Goal: Check status: Check status

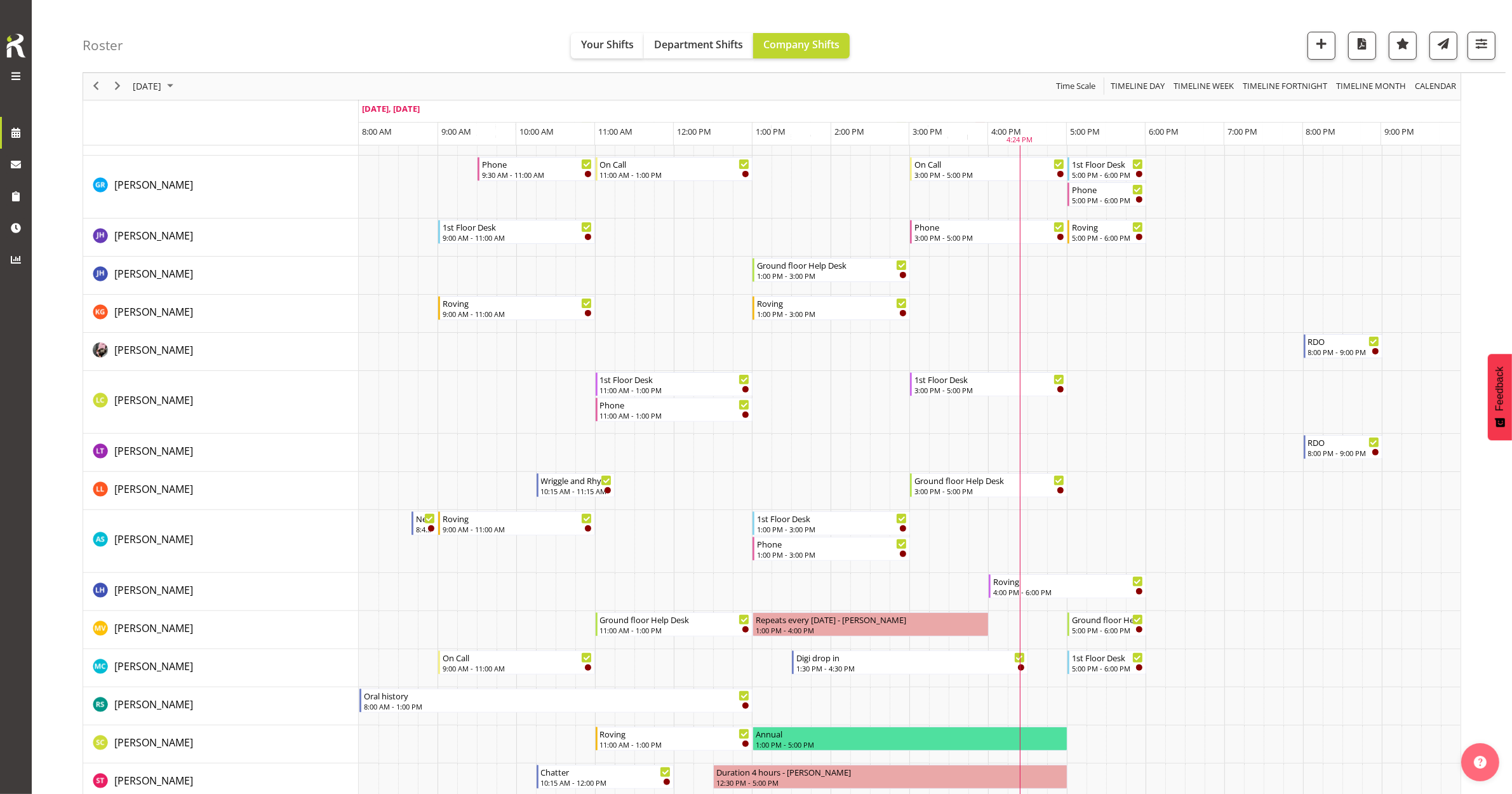
scroll to position [159, 0]
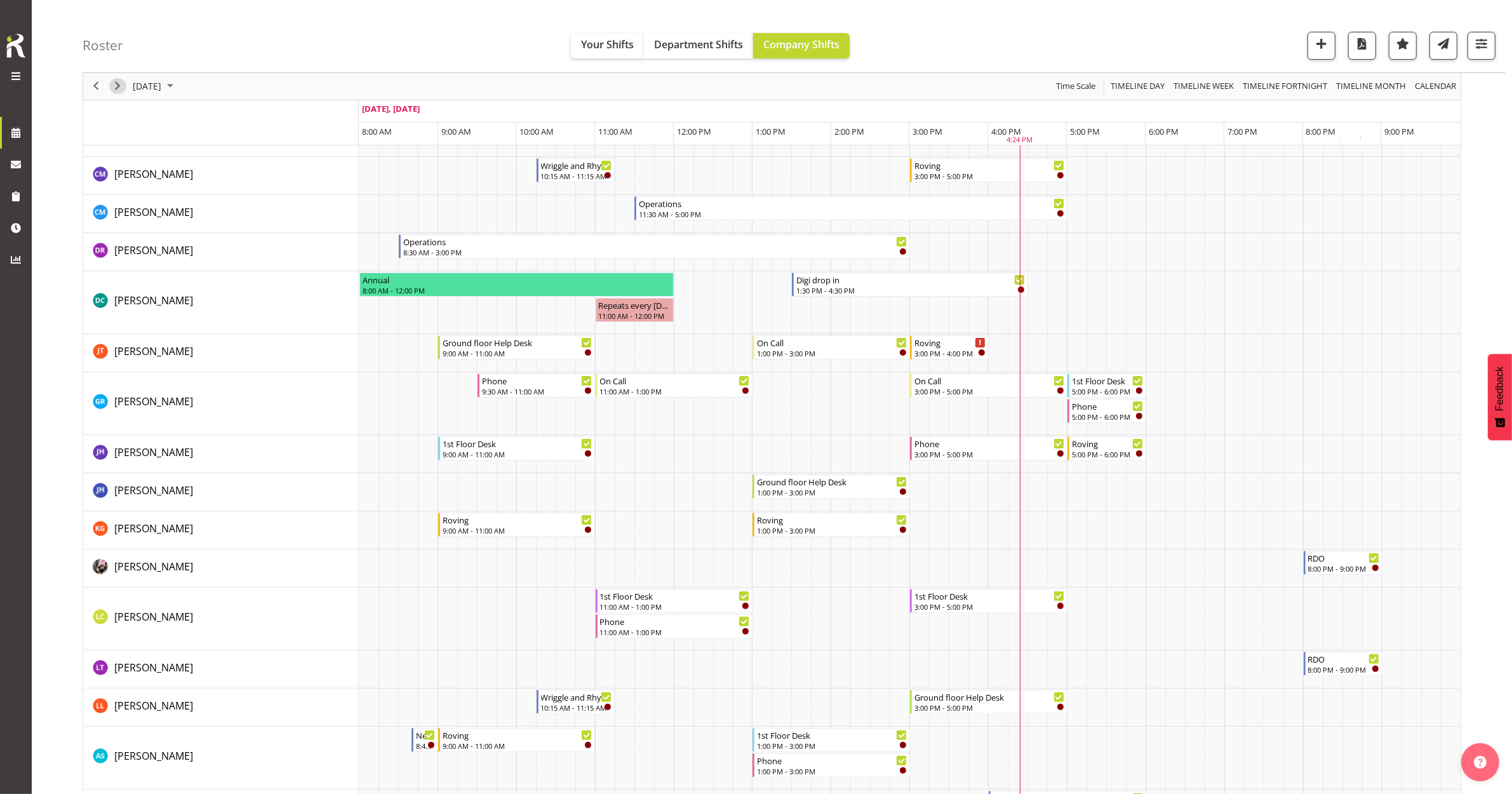
click at [112, 92] on span "Next" at bounding box center [117, 86] width 16 height 16
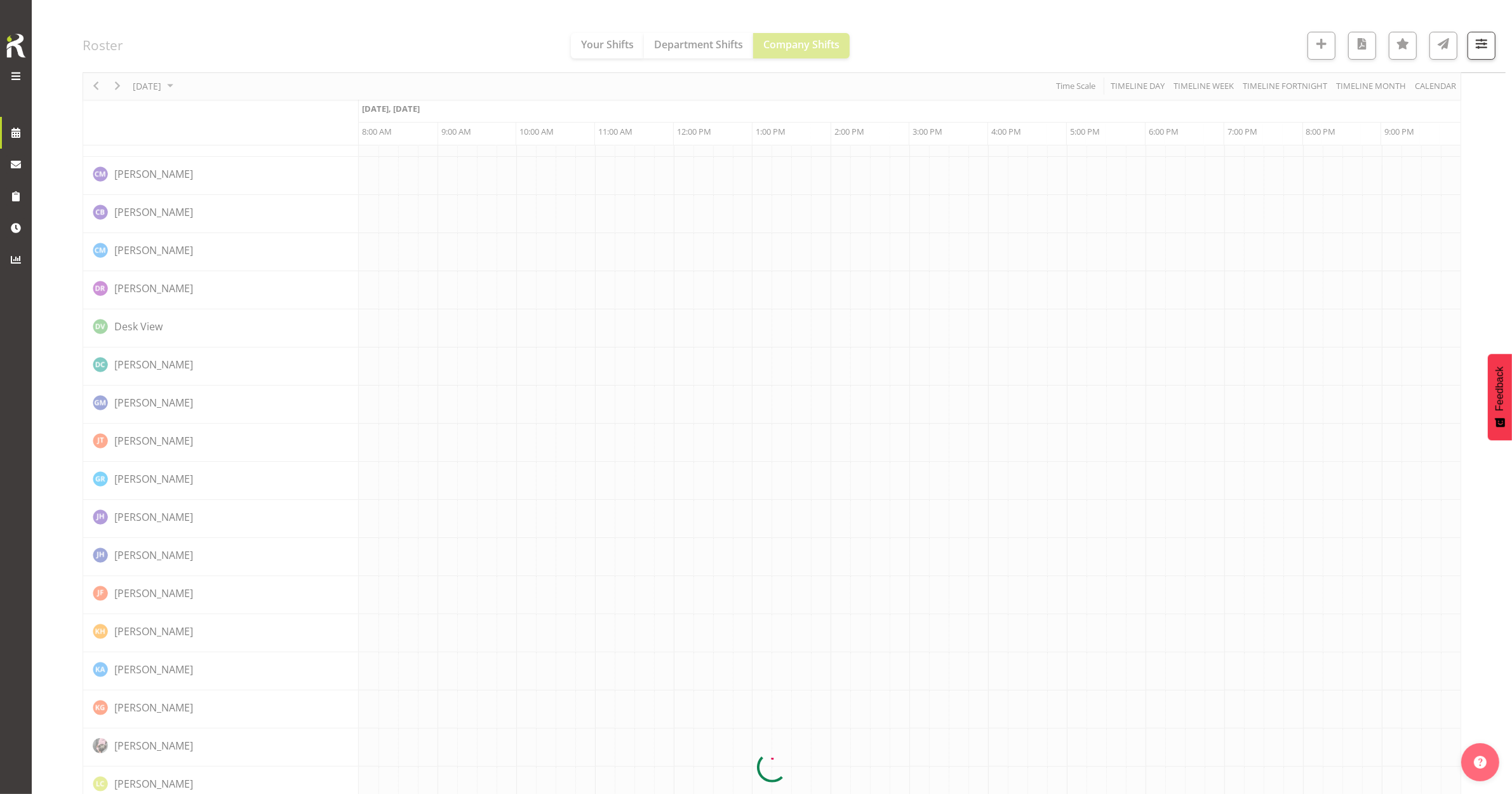
scroll to position [0, 0]
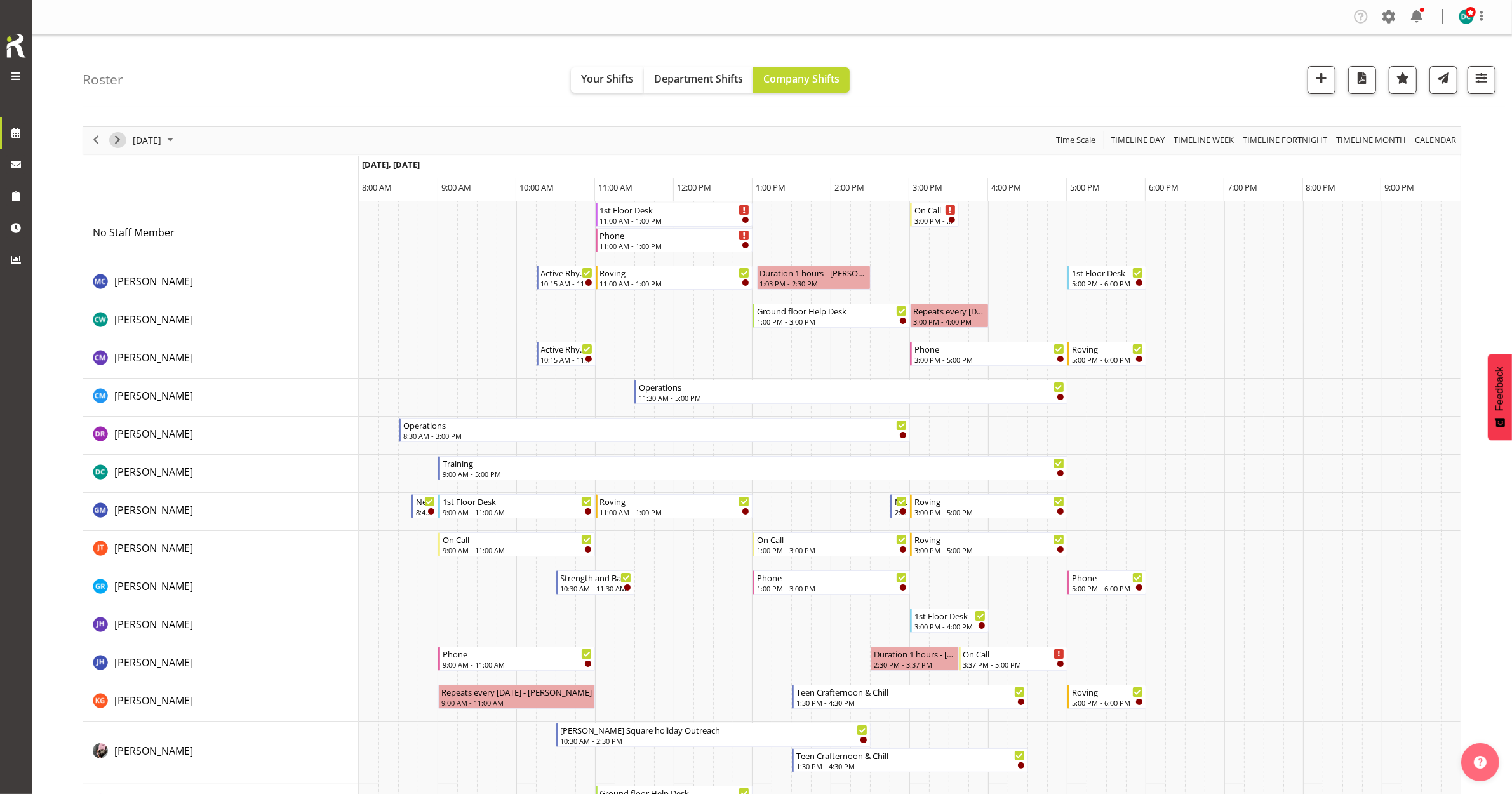
click at [116, 137] on span "Next" at bounding box center [117, 139] width 16 height 16
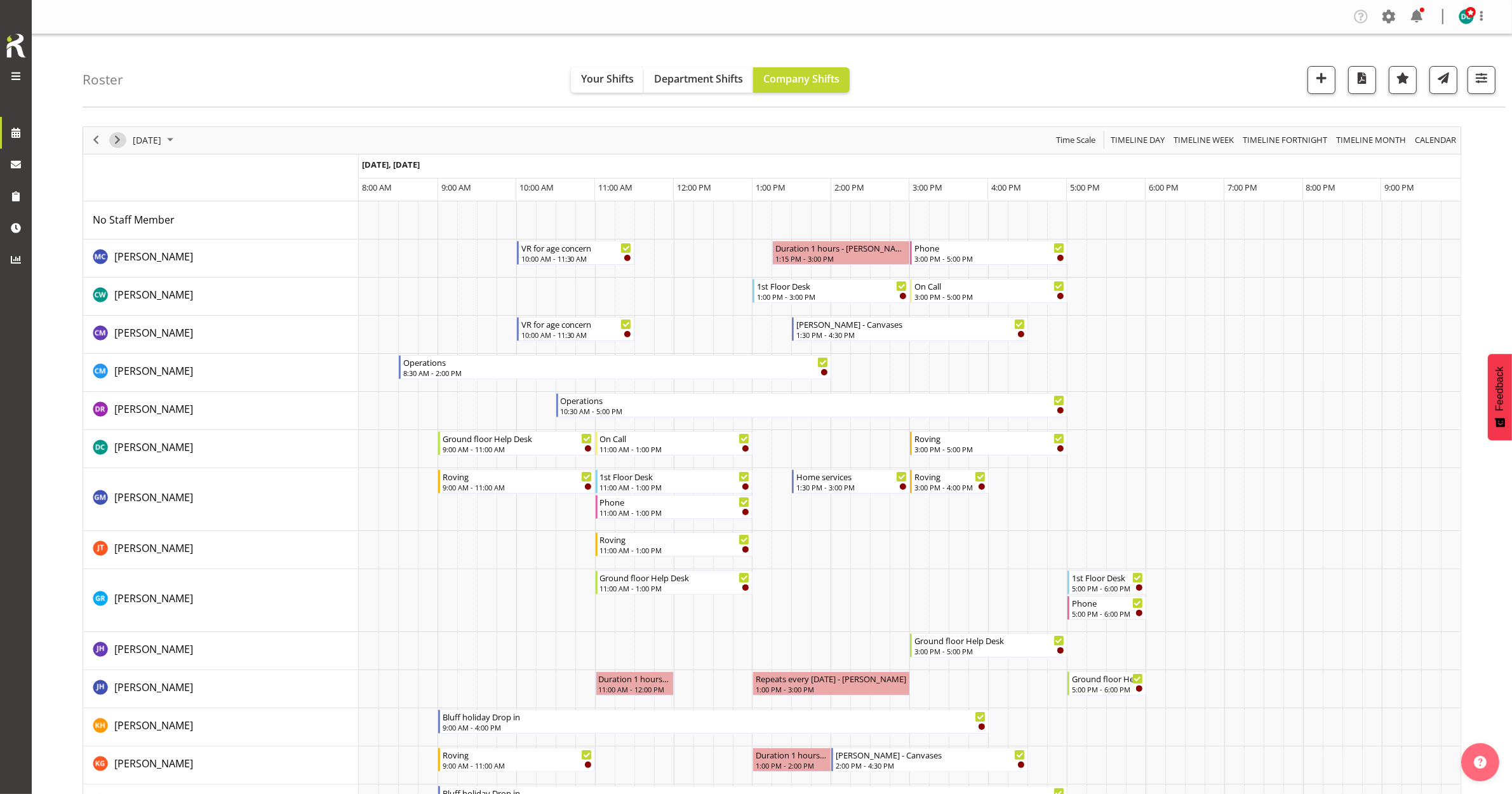
click at [122, 143] on span "Next" at bounding box center [117, 139] width 16 height 16
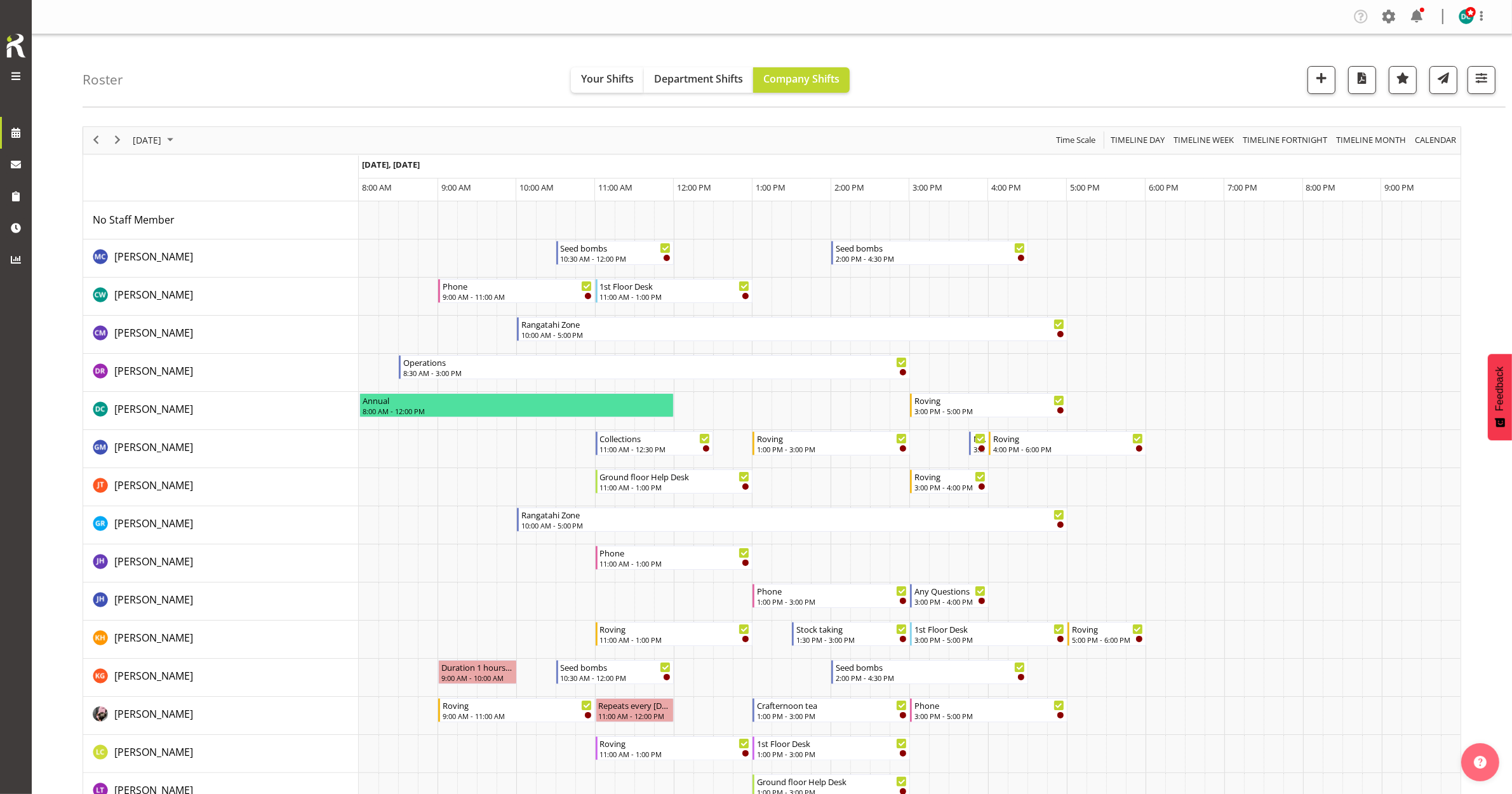
click at [357, 62] on div "Roster Your Shifts Department Shifts Company Shifts All Locations [GEOGRAPHIC_D…" at bounding box center [794, 70] width 1423 height 73
